Goal: Task Accomplishment & Management: Manage account settings

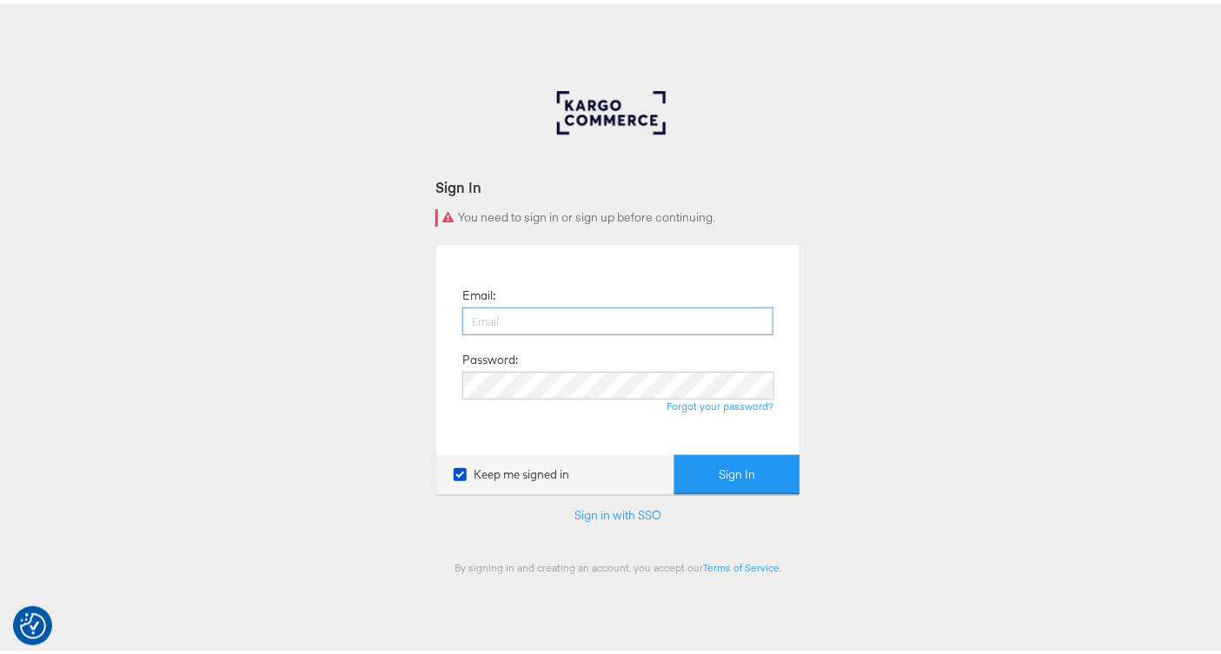
click at [573, 326] on input "email" at bounding box center [617, 317] width 311 height 28
type input "[PERSON_NAME][EMAIL_ADDRESS][PERSON_NAME][DOMAIN_NAME]"
click at [674, 451] on button "Sign In" at bounding box center [736, 470] width 125 height 39
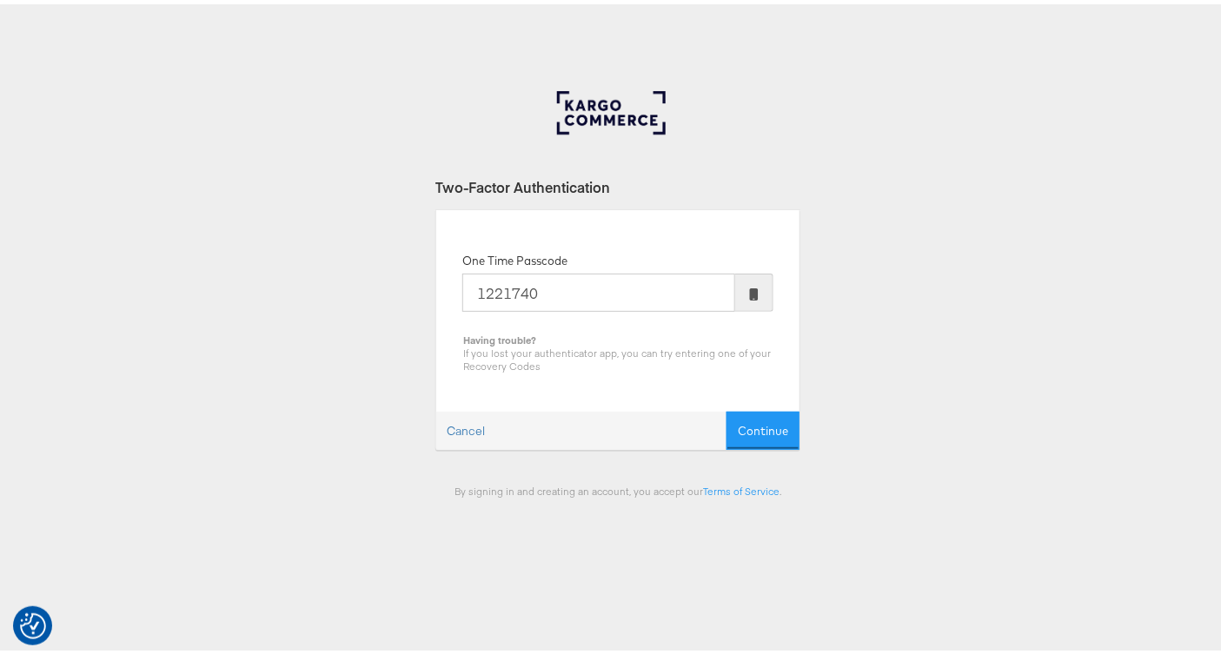
type input "1221740"
click at [726, 408] on button "Continue" at bounding box center [762, 427] width 73 height 39
